Goal: Task Accomplishment & Management: Manage account settings

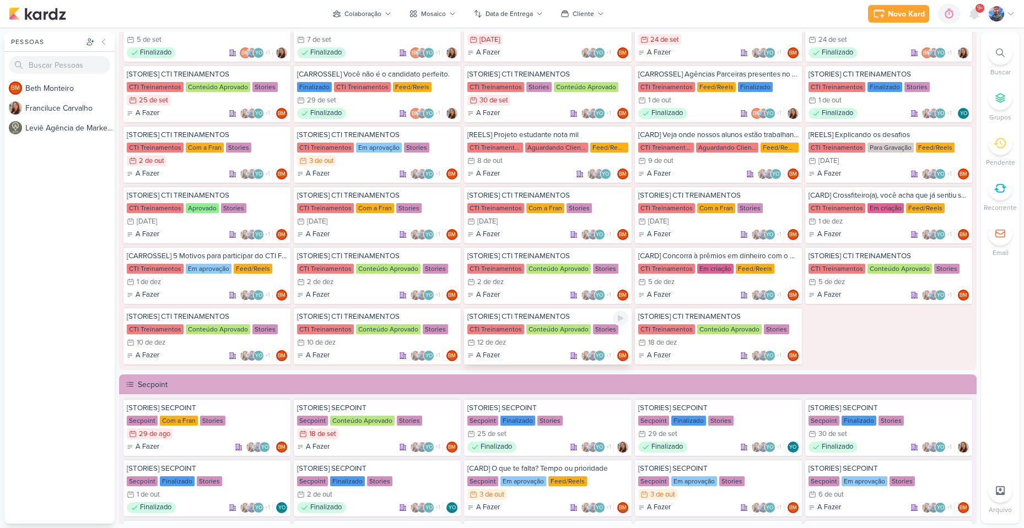
scroll to position [937, 0]
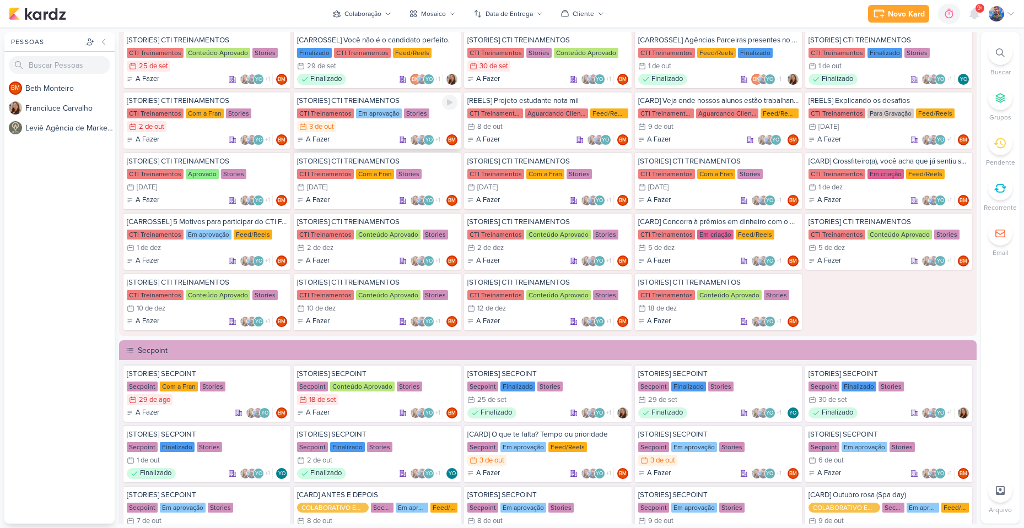
click at [321, 109] on div "CTI Treinamentos" at bounding box center [325, 114] width 57 height 10
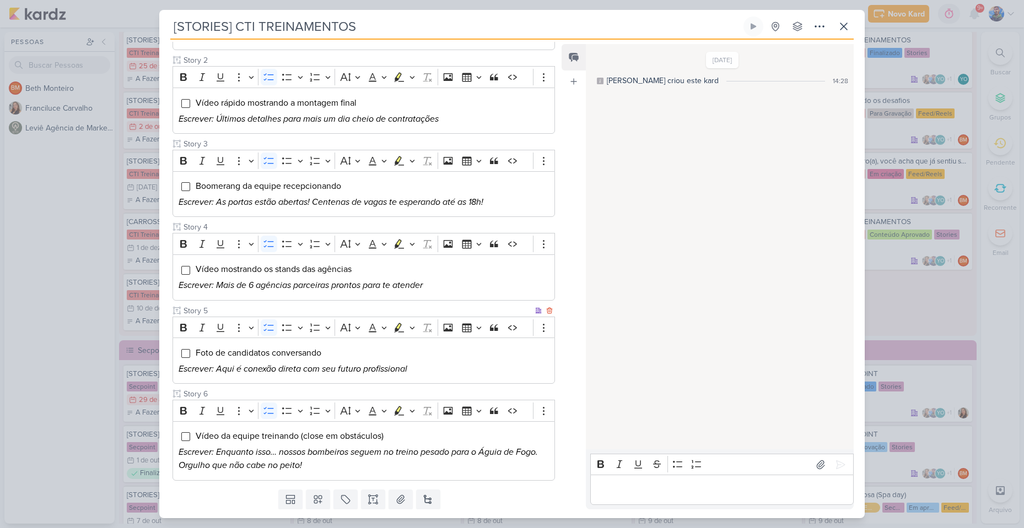
scroll to position [253, 0]
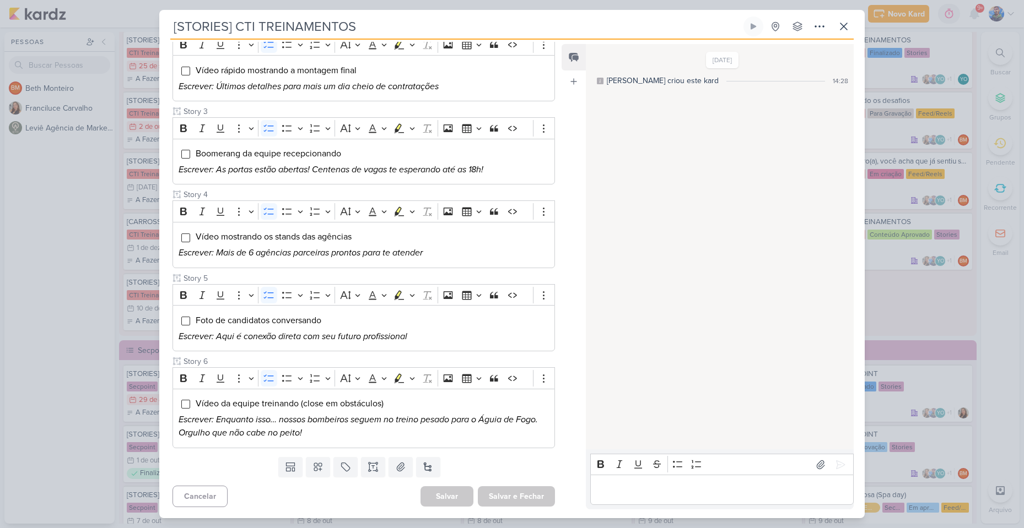
click at [857, 30] on div "[STORIES] CTI TREINAMENTOS Criado por [PERSON_NAME] nenhum grupo disponível" at bounding box center [511, 268] width 705 height 502
click at [850, 26] on icon at bounding box center [843, 26] width 13 height 13
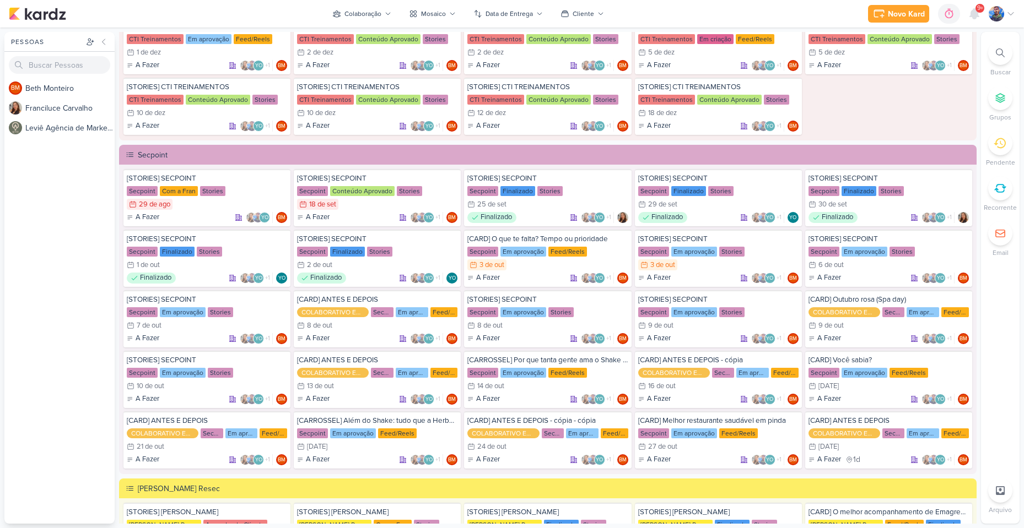
scroll to position [1157, 0]
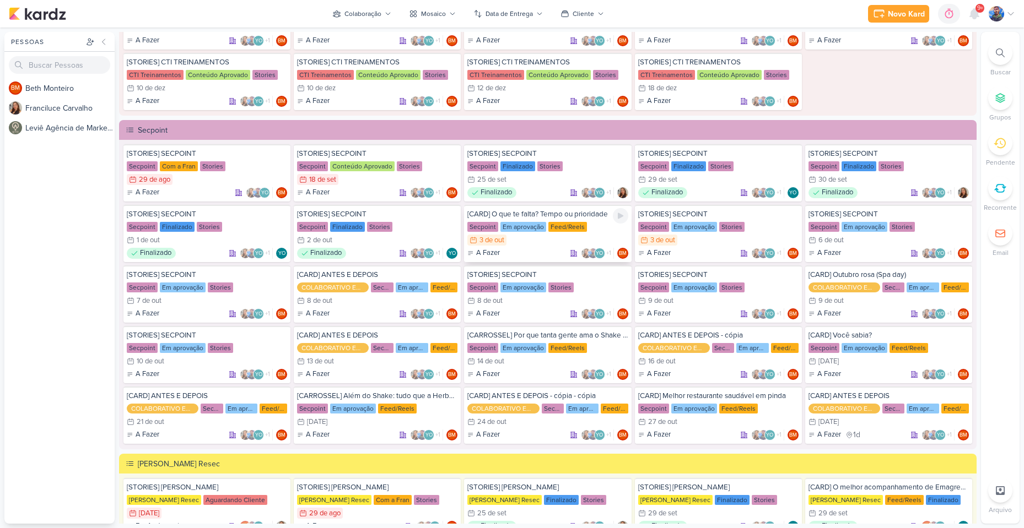
click at [500, 239] on div "3 de out" at bounding box center [491, 240] width 25 height 7
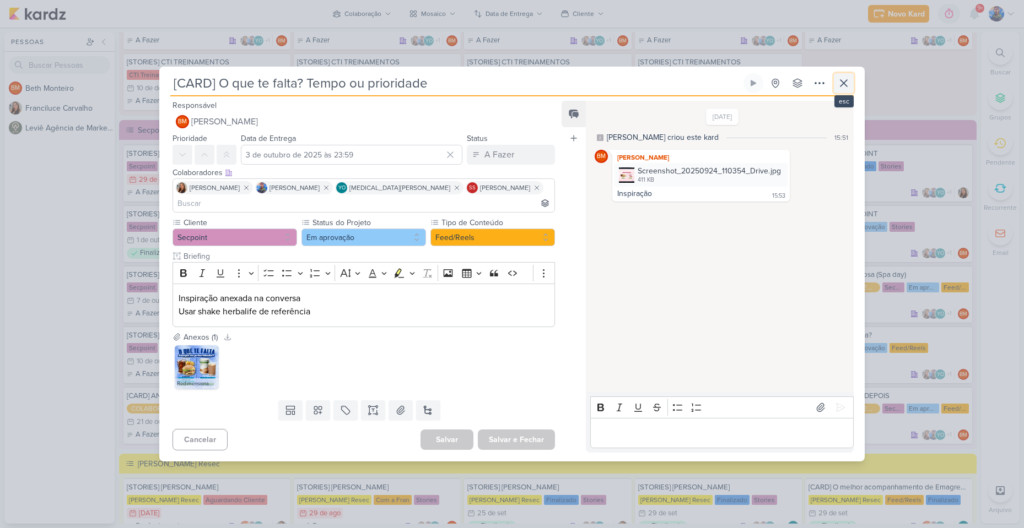
click at [841, 84] on button at bounding box center [844, 83] width 20 height 20
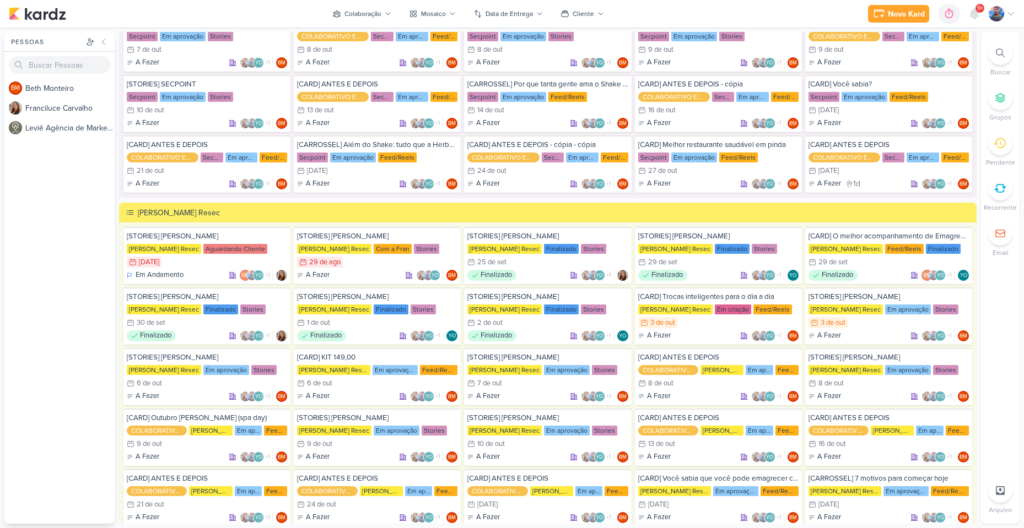
scroll to position [1433, 0]
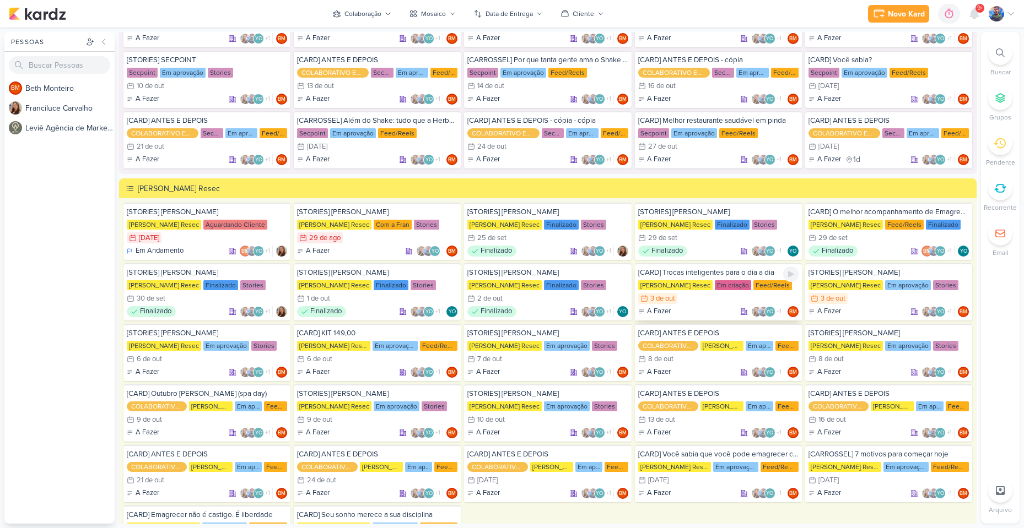
click at [703, 293] on div "[CARD] Trocas inteligentes para o dia a dia [PERSON_NAME] Resec Em criação Feed…" at bounding box center [718, 291] width 167 height 57
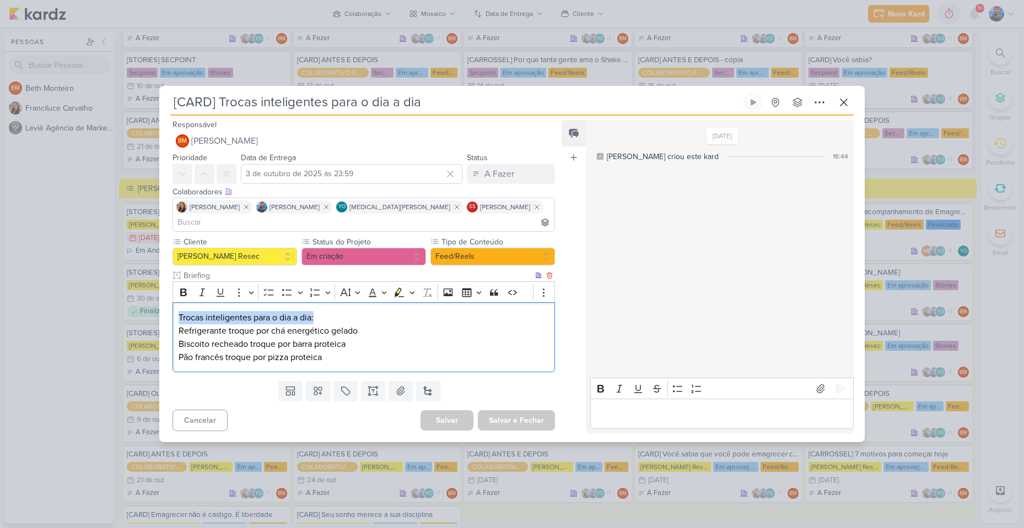
drag, startPoint x: 179, startPoint y: 310, endPoint x: 315, endPoint y: 305, distance: 135.7
click at [315, 311] on p "Trocas inteligentes para o dia a dia:" at bounding box center [364, 317] width 370 height 13
copy p "Trocas inteligentes para o dia a dia:"
click at [308, 338] on p "Biscoito recheado troque por barra proteica" at bounding box center [364, 344] width 370 height 13
drag, startPoint x: 177, startPoint y: 322, endPoint x: 269, endPoint y: 329, distance: 92.3
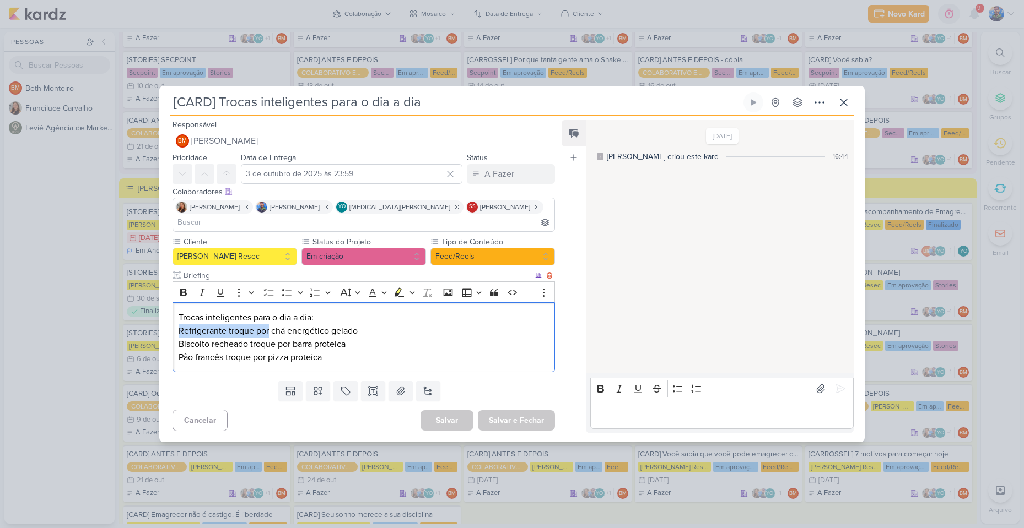
click at [269, 329] on div "Trocas inteligentes para o dia a dia: Refrigerante troque por chá energético ge…" at bounding box center [363, 338] width 382 height 70
copy p "Refrigerante troque por"
click at [272, 325] on p "Refrigerante troque por chá energético gelado" at bounding box center [364, 331] width 370 height 13
drag, startPoint x: 271, startPoint y: 323, endPoint x: 377, endPoint y: 323, distance: 106.9
click at [377, 325] on p "Refrigerante troque por chá energético gelado" at bounding box center [364, 331] width 370 height 13
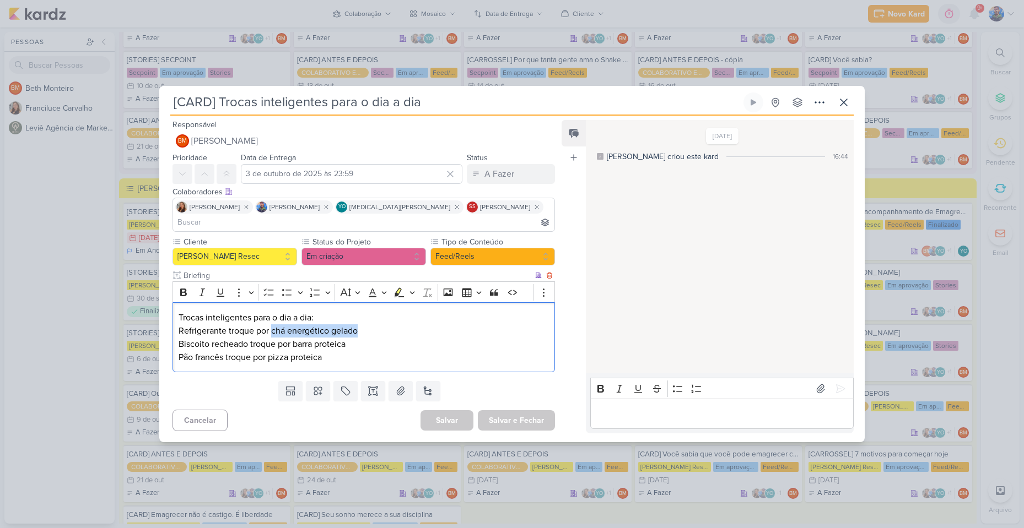
copy p "chá energético gelado"
click at [184, 342] on p "Biscoito recheado troque por barra proteica" at bounding box center [364, 344] width 370 height 13
drag, startPoint x: 178, startPoint y: 338, endPoint x: 291, endPoint y: 338, distance: 113.0
click at [291, 338] on p "Biscoito recheado troque por barra proteica" at bounding box center [364, 344] width 370 height 13
copy p "Biscoito recheado troque por"
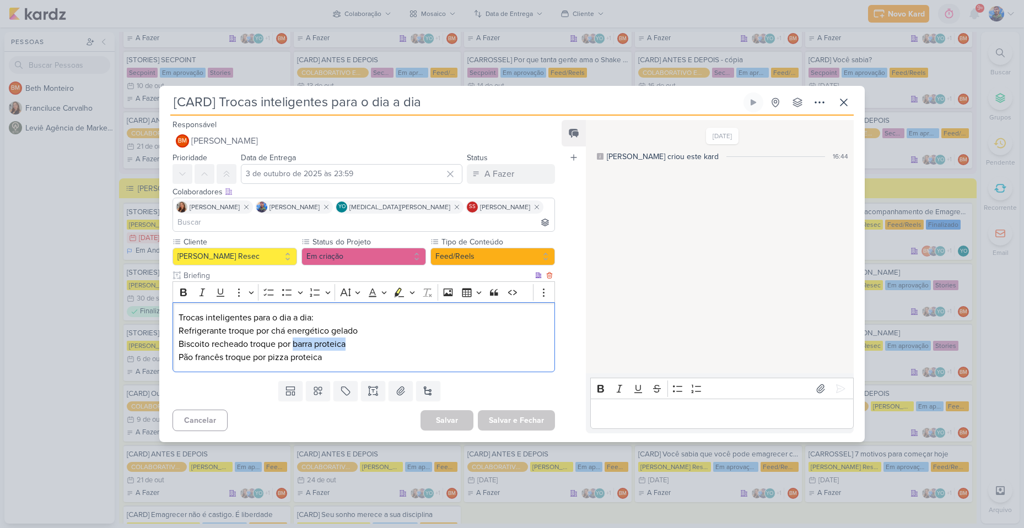
drag, startPoint x: 294, startPoint y: 336, endPoint x: 352, endPoint y: 341, distance: 58.6
click at [352, 341] on p "Biscoito recheado troque por barra proteica" at bounding box center [364, 344] width 370 height 13
copy p "barra proteica"
drag, startPoint x: 178, startPoint y: 352, endPoint x: 251, endPoint y: 350, distance: 72.8
click at [251, 351] on p "Pão francês troque por pizza proteica" at bounding box center [364, 357] width 370 height 13
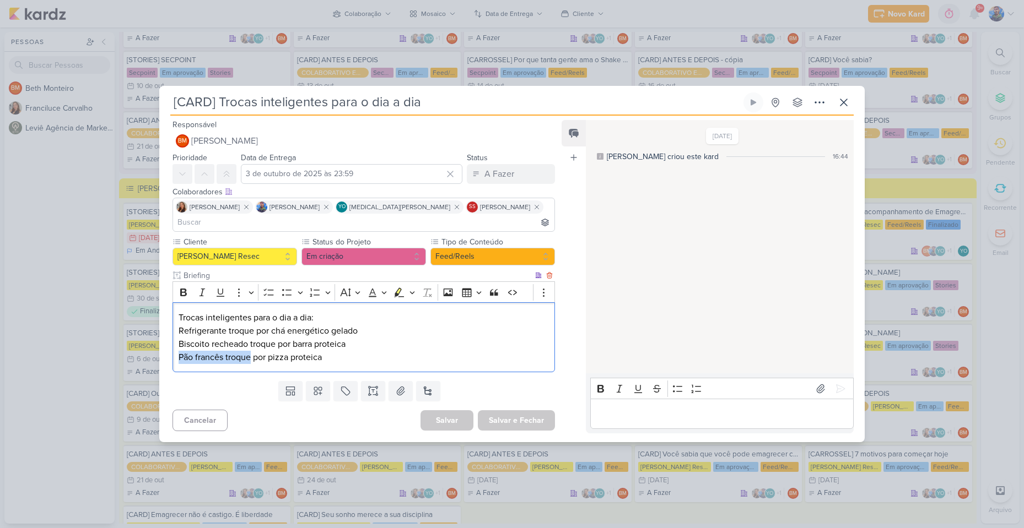
copy p "Pão francês troque"
drag, startPoint x: 269, startPoint y: 350, endPoint x: 329, endPoint y: 350, distance: 60.1
click at [329, 351] on p "Pão francês troque por pizza proteica" at bounding box center [364, 357] width 370 height 13
copy p "pizza proteica"
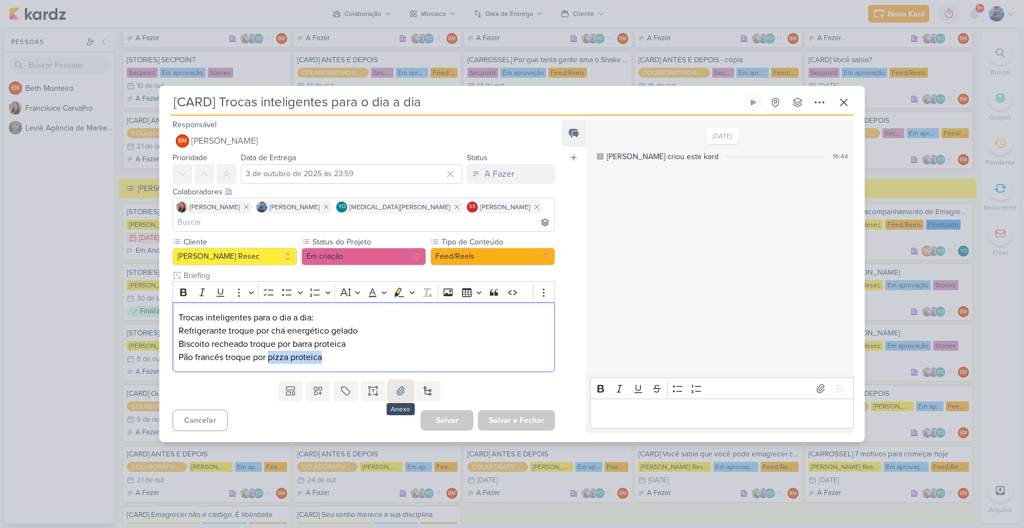
click at [409, 390] on button at bounding box center [400, 391] width 24 height 20
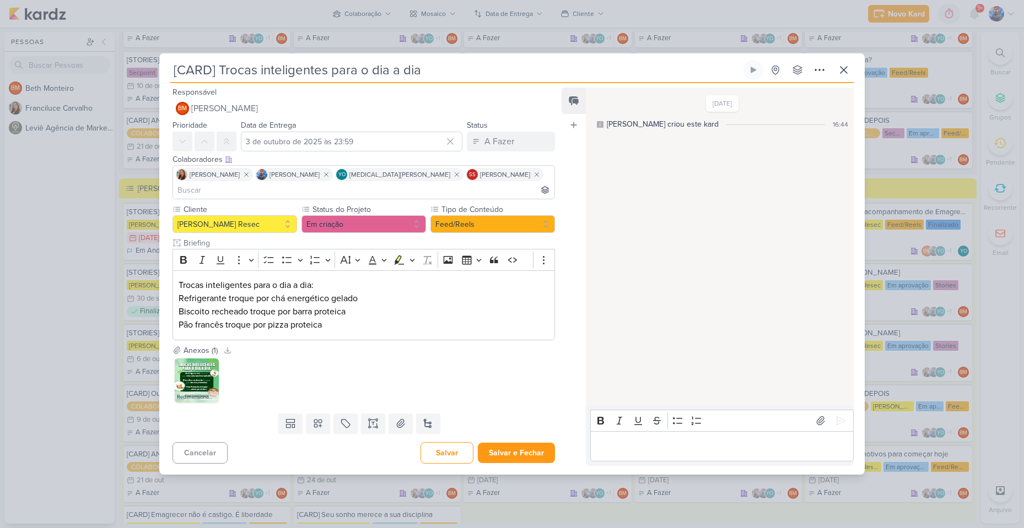
click at [386, 226] on div "Cliente [PERSON_NAME] Resec Status do Projeto" at bounding box center [363, 272] width 382 height 136
click at [379, 217] on button "Em criação" at bounding box center [363, 224] width 125 height 18
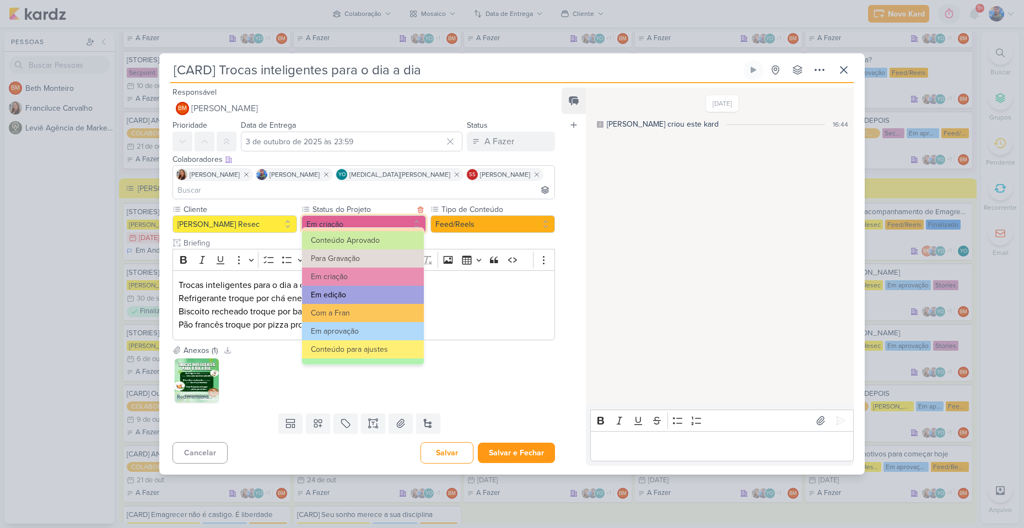
scroll to position [55, 0]
click at [372, 316] on button "Com a Fran" at bounding box center [363, 313] width 122 height 18
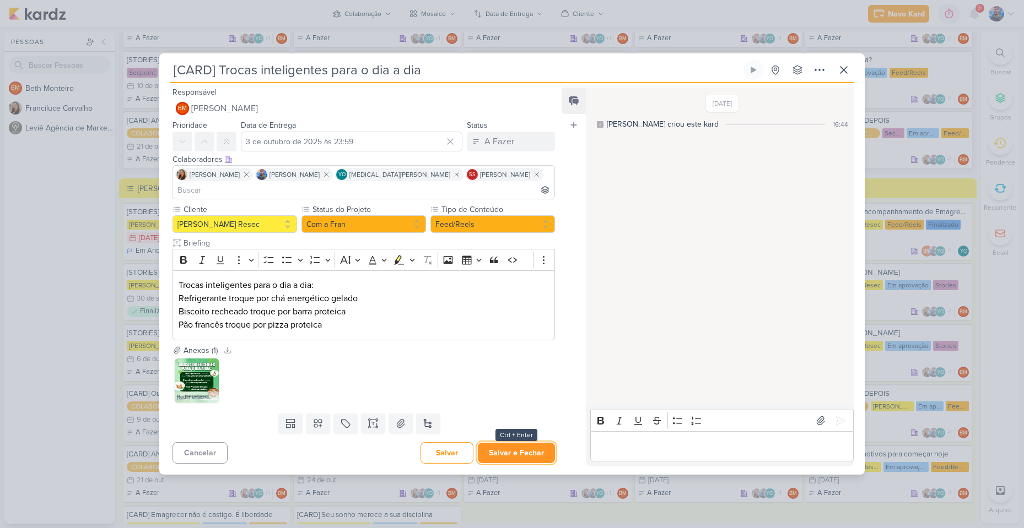
click at [498, 453] on button "Salvar e Fechar" at bounding box center [516, 453] width 77 height 20
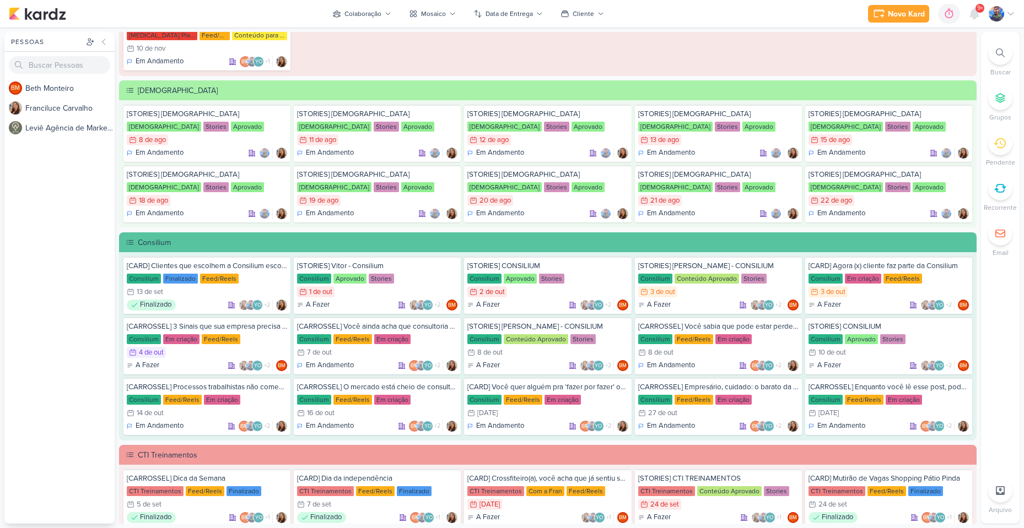
scroll to position [496, 0]
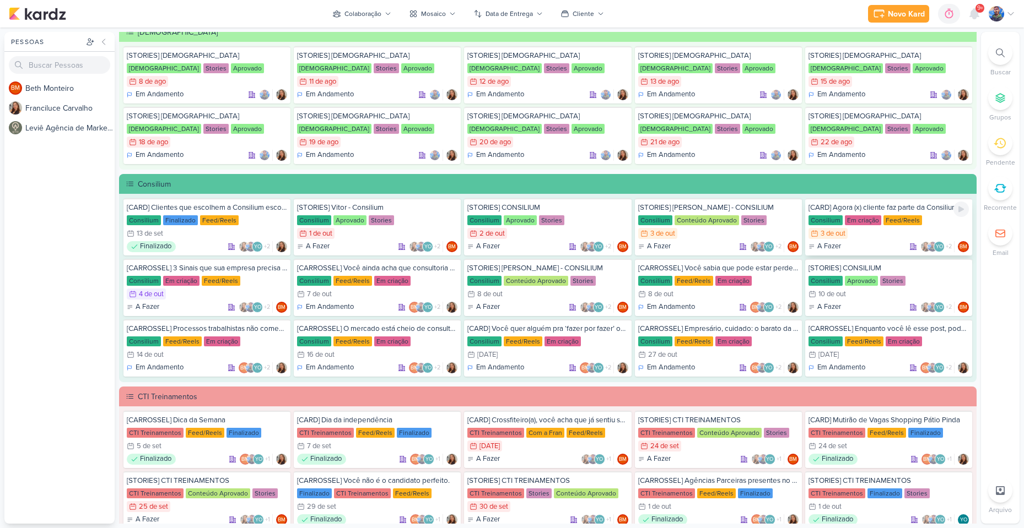
click at [874, 238] on div "3/10 3 de out" at bounding box center [888, 233] width 160 height 11
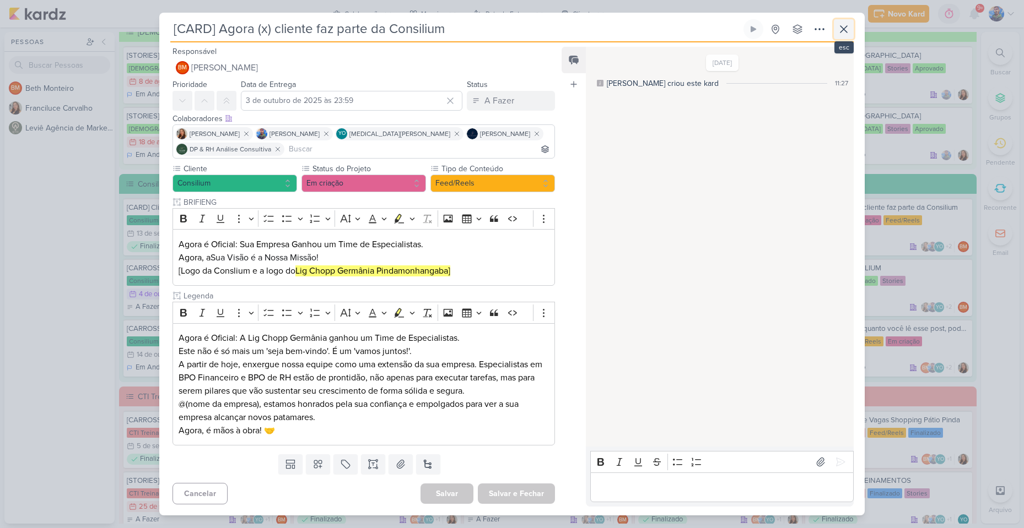
click at [846, 24] on icon at bounding box center [843, 29] width 13 height 13
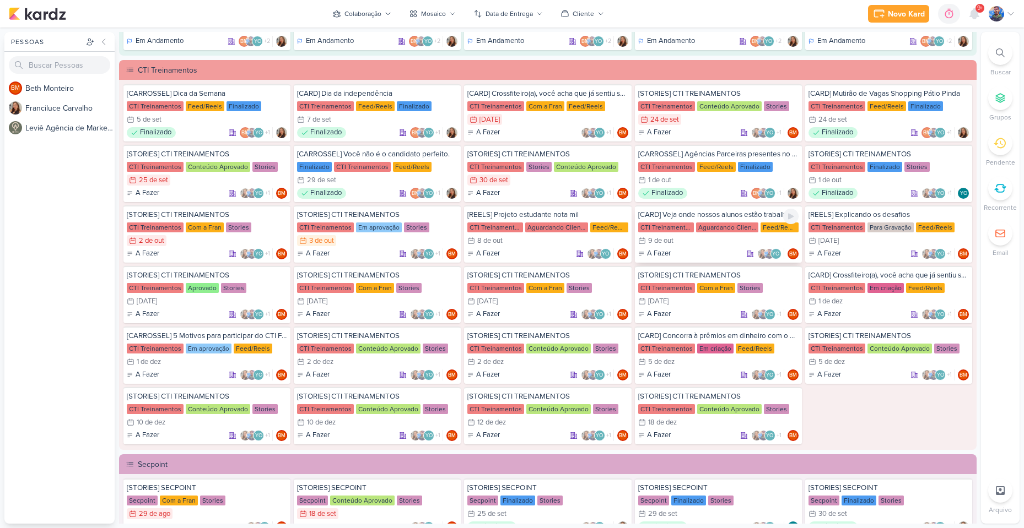
scroll to position [827, 0]
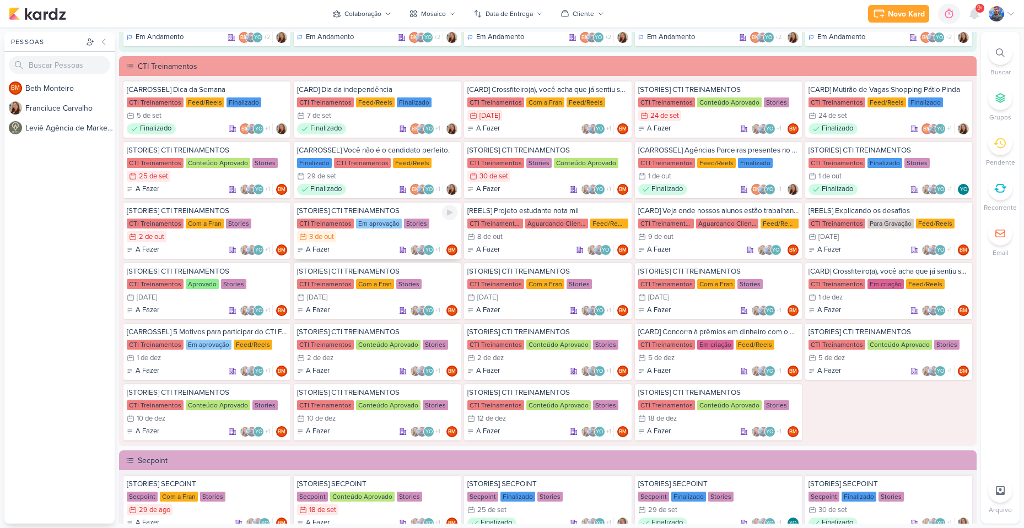
click at [388, 236] on div "3/10 3 de out" at bounding box center [377, 236] width 160 height 11
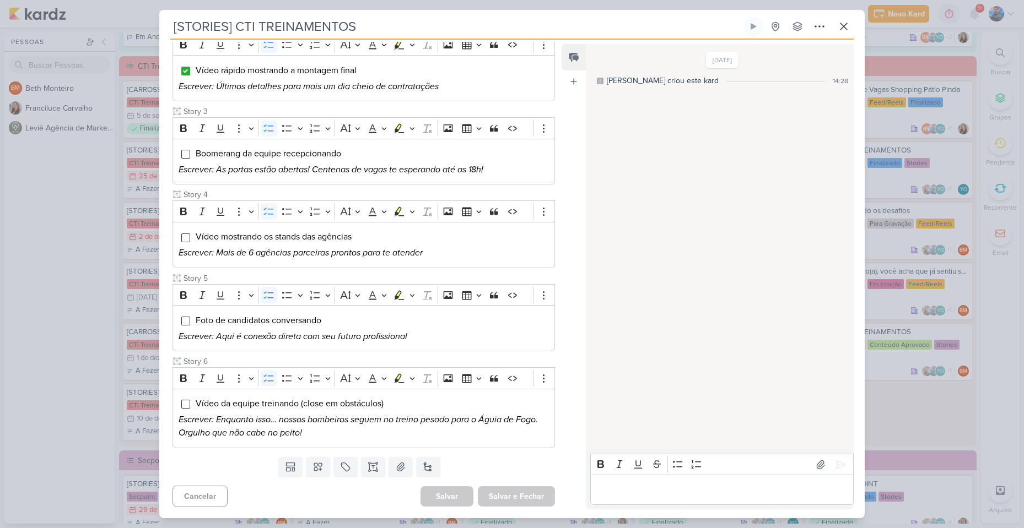
scroll to position [0, 0]
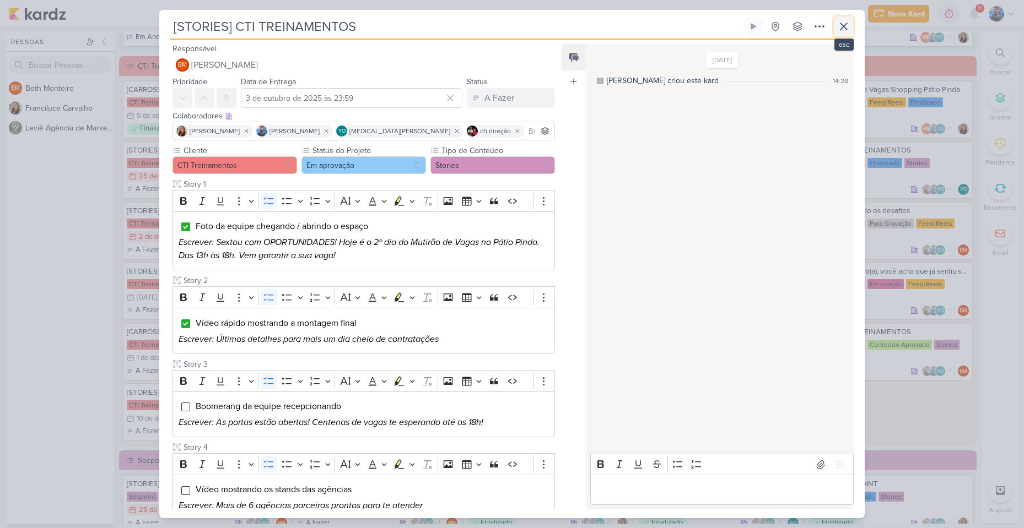
click at [844, 29] on icon at bounding box center [843, 26] width 13 height 13
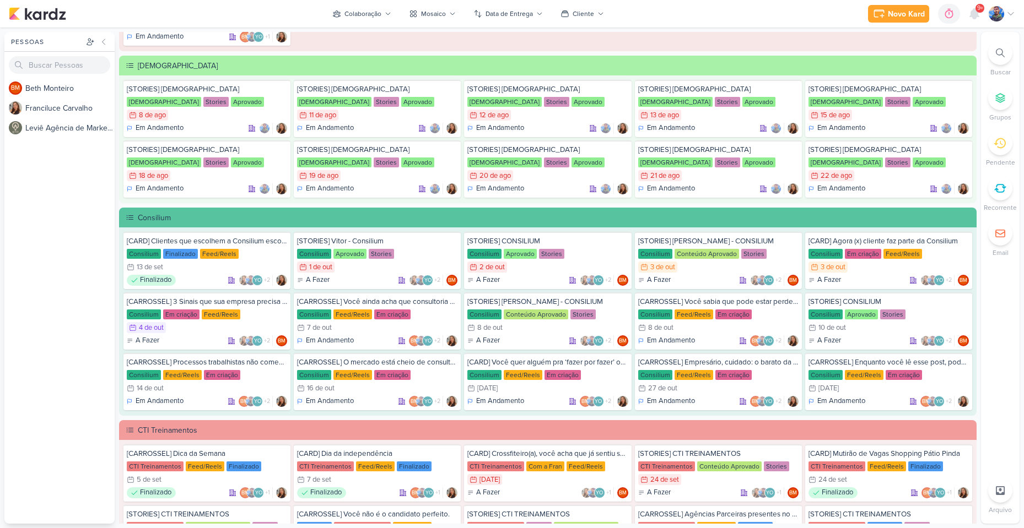
scroll to position [439, 0]
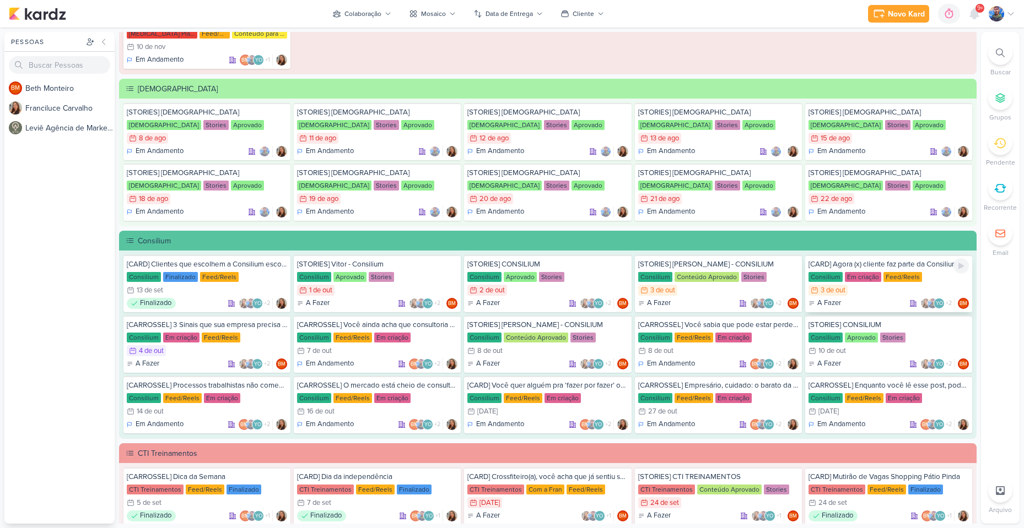
click at [855, 294] on div "3/10 3 de out" at bounding box center [888, 290] width 160 height 11
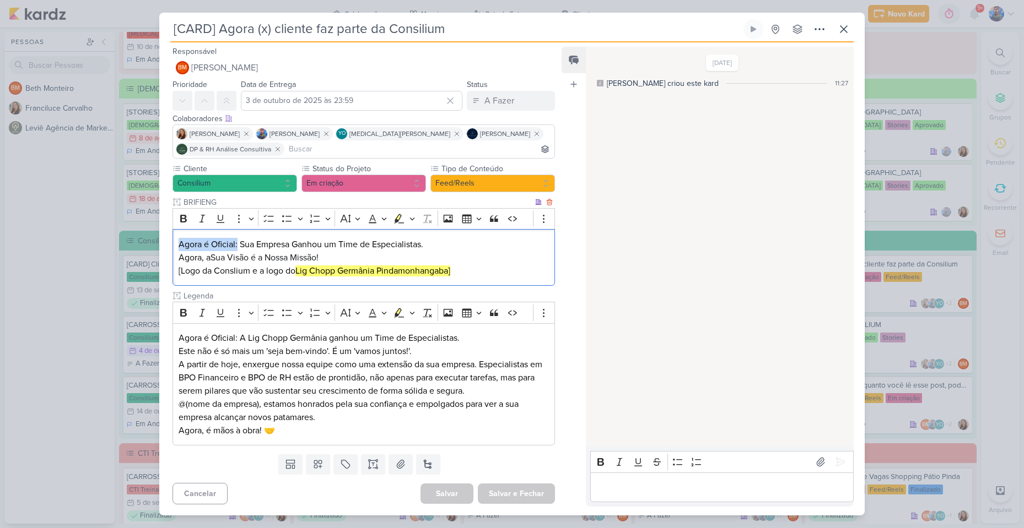
drag, startPoint x: 179, startPoint y: 245, endPoint x: 238, endPoint y: 244, distance: 59.0
click at [238, 244] on p "Agora é Oficial: Sua Empresa Ganhou um Time de Especialistas. Agora, a Sua Visã…" at bounding box center [364, 258] width 370 height 40
copy p "Agora é Oficial:"
click at [313, 258] on span "Sua Visão é a Nossa Missão!" at bounding box center [264, 257] width 108 height 11
drag, startPoint x: 240, startPoint y: 244, endPoint x: 428, endPoint y: 248, distance: 187.4
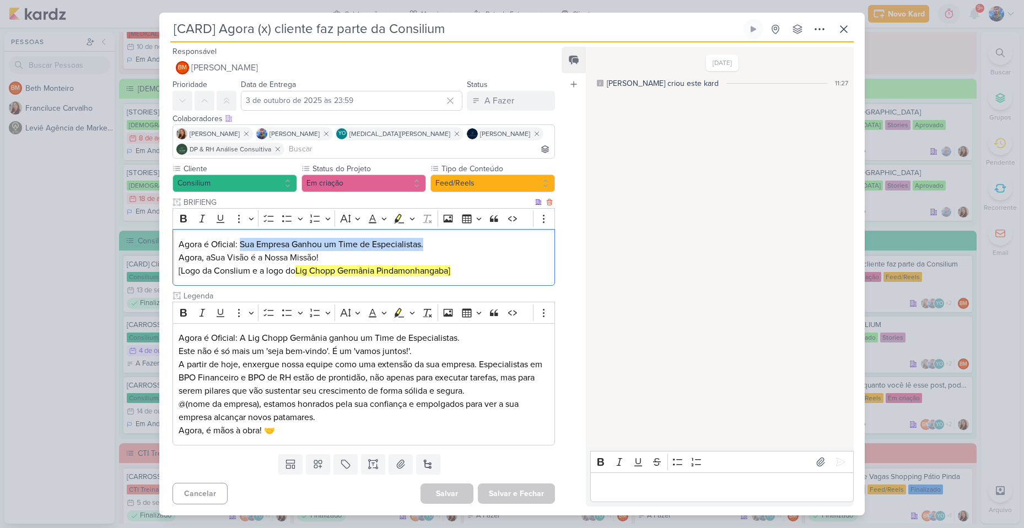
click at [428, 248] on p "Agora é Oficial: Sua Empresa Ganhou um Time de Especialistas. Agora, a Sua Visã…" at bounding box center [364, 258] width 370 height 40
copy p "Sua Empresa Ganhou um Time de Especialistas."
click at [316, 258] on span "Sua Visão é a Nossa Missão!" at bounding box center [264, 257] width 108 height 11
click at [205, 263] on p "Agora é Oficial: Sua Empresa Ganhou um Time de Especialistas. Agora, a Sua Visã…" at bounding box center [364, 258] width 370 height 40
drag, startPoint x: 179, startPoint y: 257, endPoint x: 328, endPoint y: 260, distance: 149.3
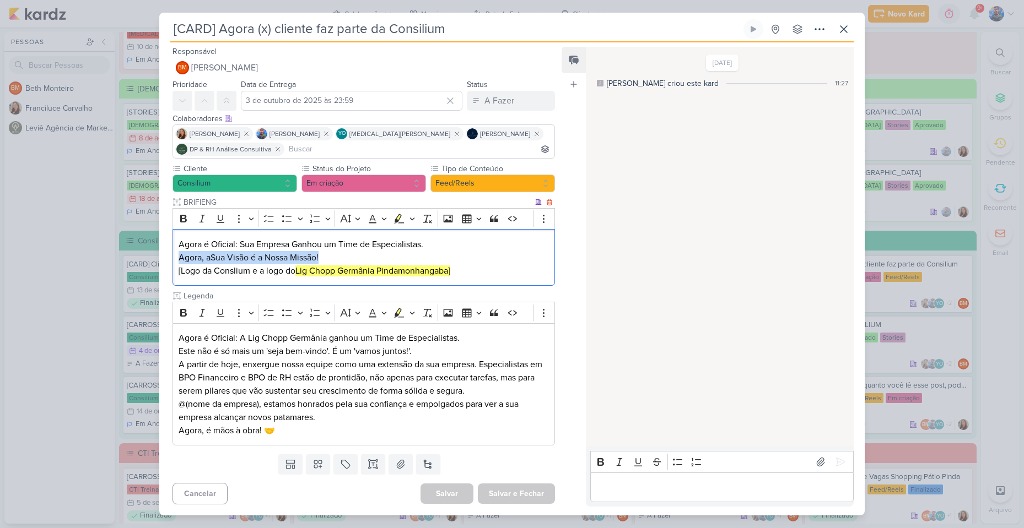
click at [328, 260] on p "Agora é Oficial: Sua Empresa Ganhou um Time de Especialistas. Agora, a Sua Visã…" at bounding box center [364, 258] width 370 height 40
copy p "Agora, a Sua Visão é a Nossa Missão!"
click at [294, 261] on span "Sua Visão é a Nossa Missão!" at bounding box center [264, 257] width 108 height 11
drag, startPoint x: 298, startPoint y: 271, endPoint x: 452, endPoint y: 274, distance: 154.9
click at [452, 274] on p "Agora é Oficial: Sua Empresa Ganhou um Time de Especialistas. Agora, a Sua Visã…" at bounding box center [364, 258] width 370 height 40
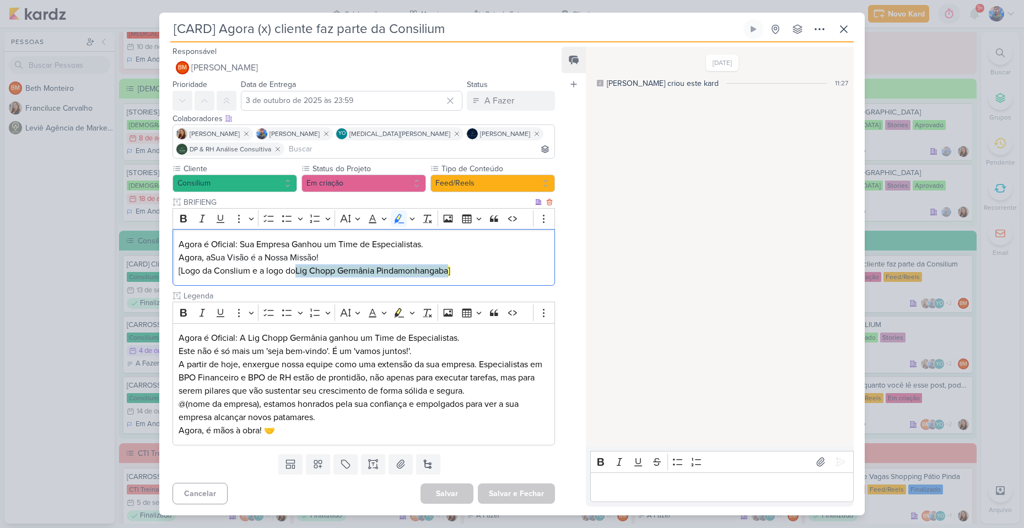
copy mark "Lig Chopp Germânia Pindamonhangaba"
click at [373, 184] on button "Em criação" at bounding box center [363, 184] width 125 height 18
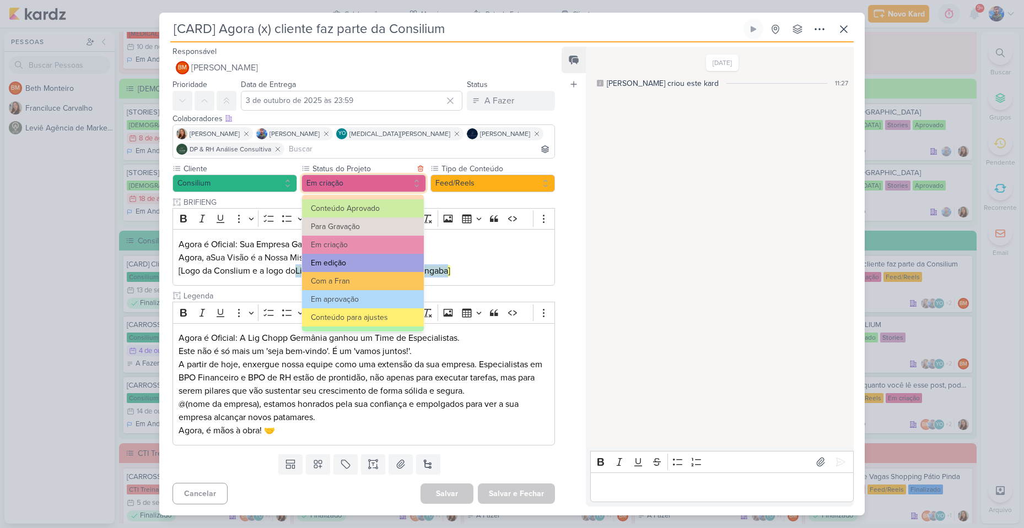
scroll to position [55, 0]
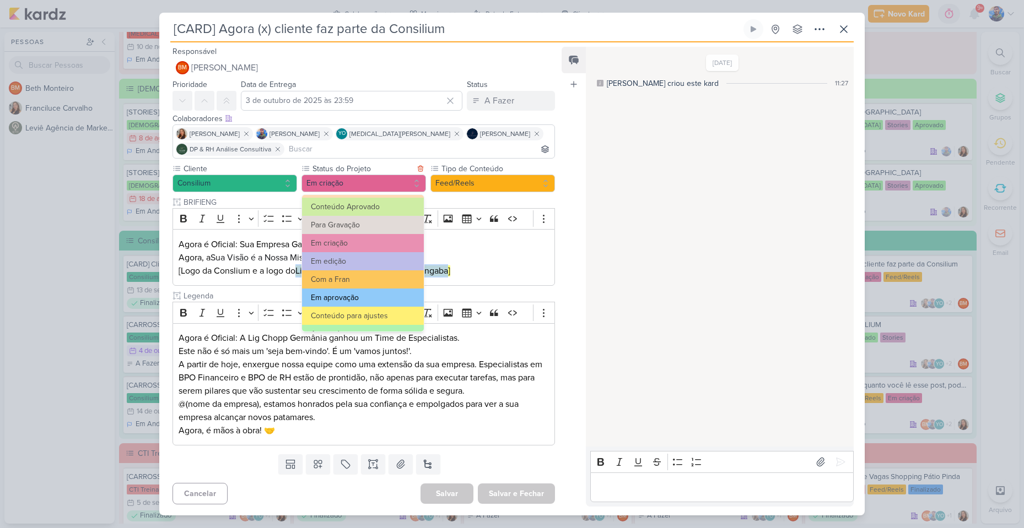
click at [350, 301] on button "Em aprovação" at bounding box center [363, 298] width 122 height 18
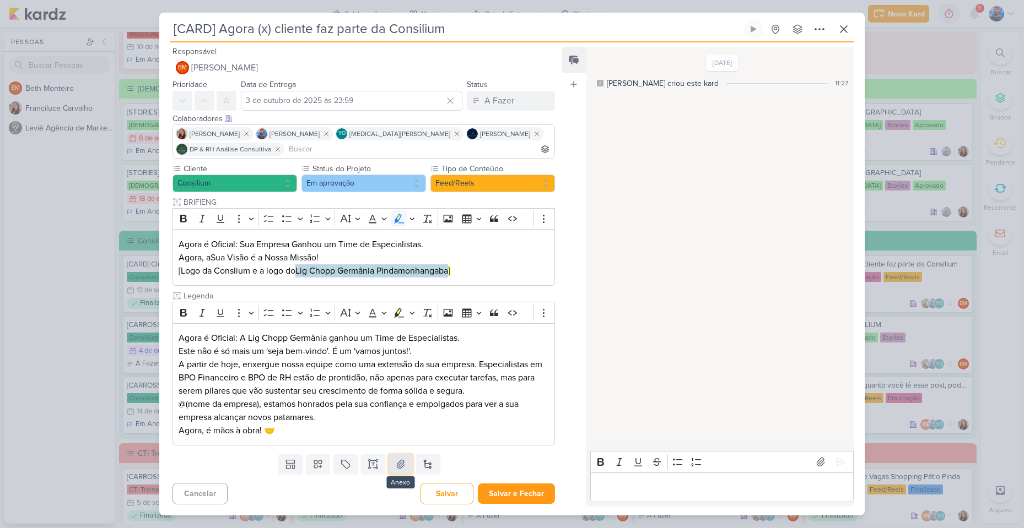
click at [396, 464] on icon at bounding box center [400, 464] width 11 height 11
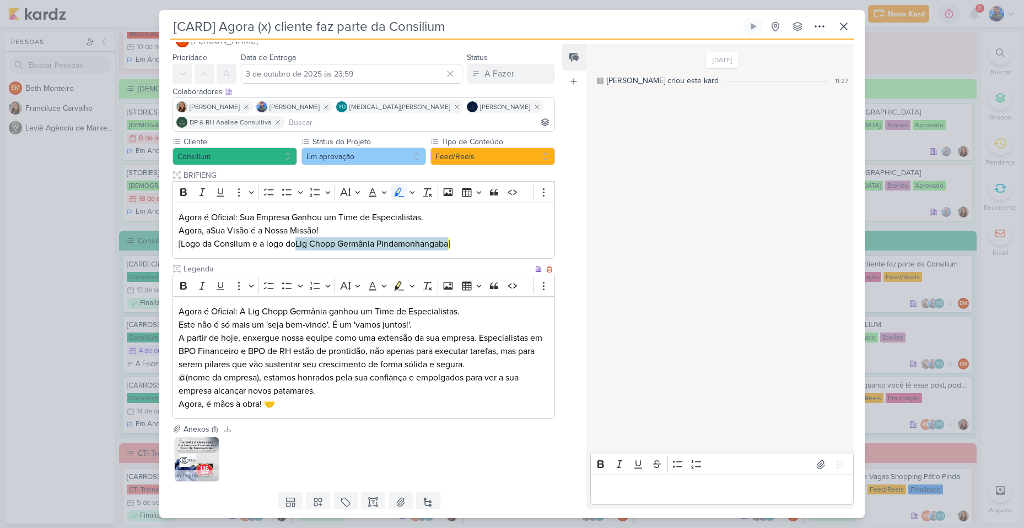
scroll to position [60, 0]
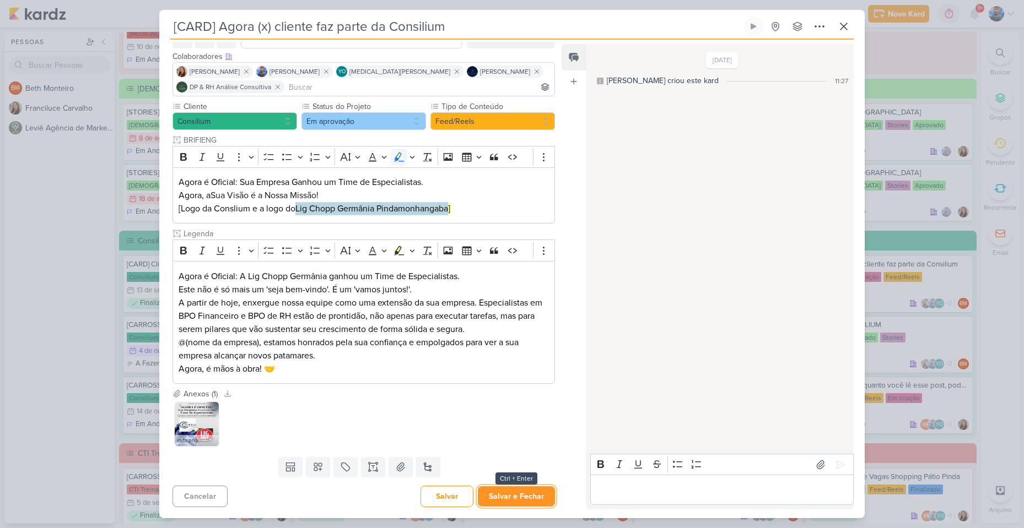
click at [498, 500] on button "Salvar e Fechar" at bounding box center [516, 497] width 77 height 20
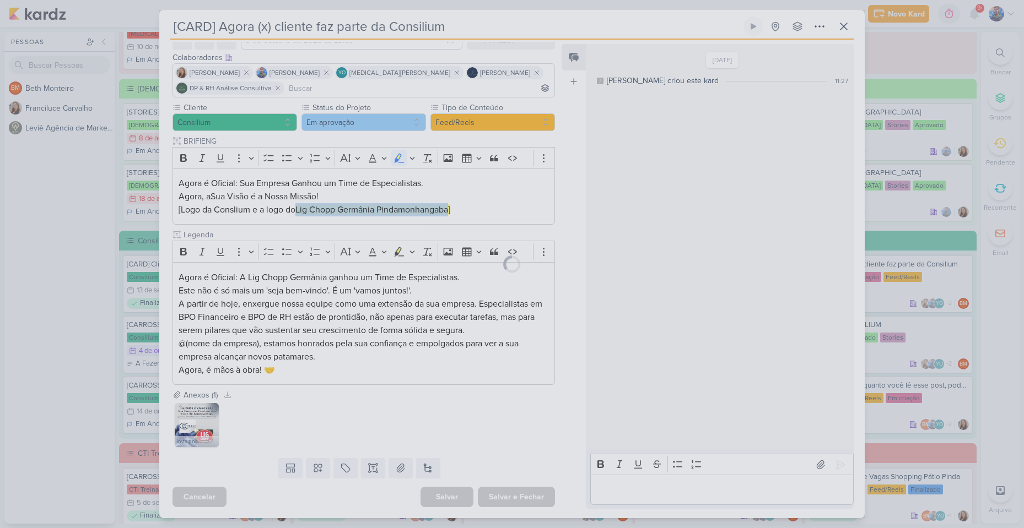
scroll to position [58, 0]
